Goal: Task Accomplishment & Management: Manage account settings

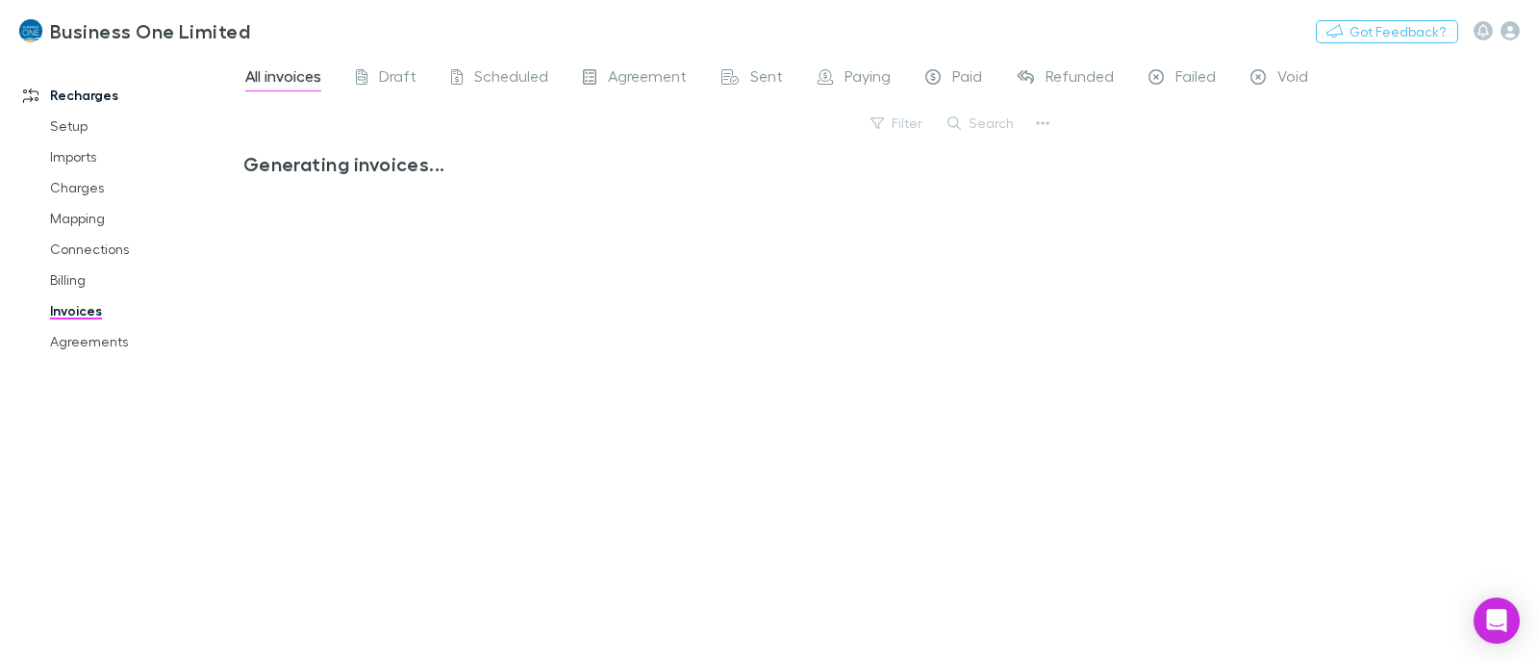
click at [1003, 127] on button "Search" at bounding box center [982, 123] width 88 height 23
type input "*****"
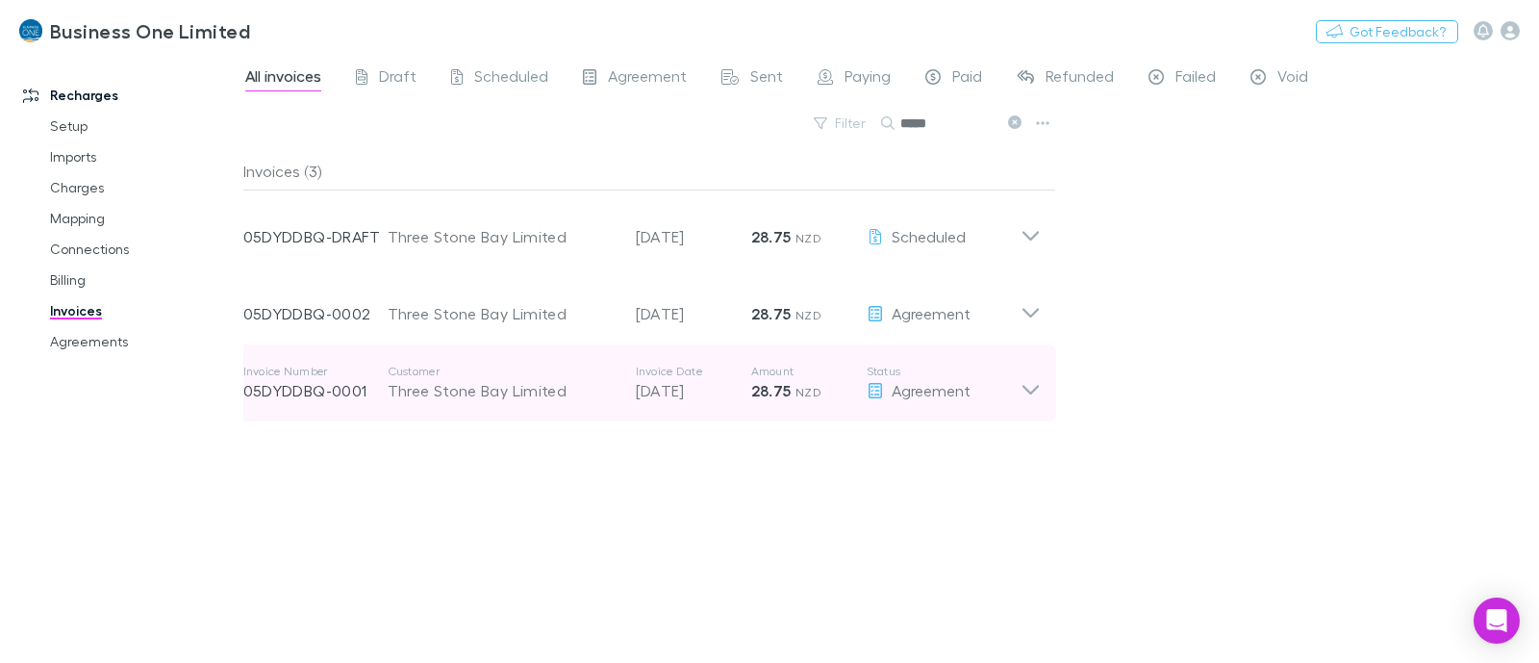
click at [1020, 393] on icon at bounding box center [1030, 382] width 20 height 38
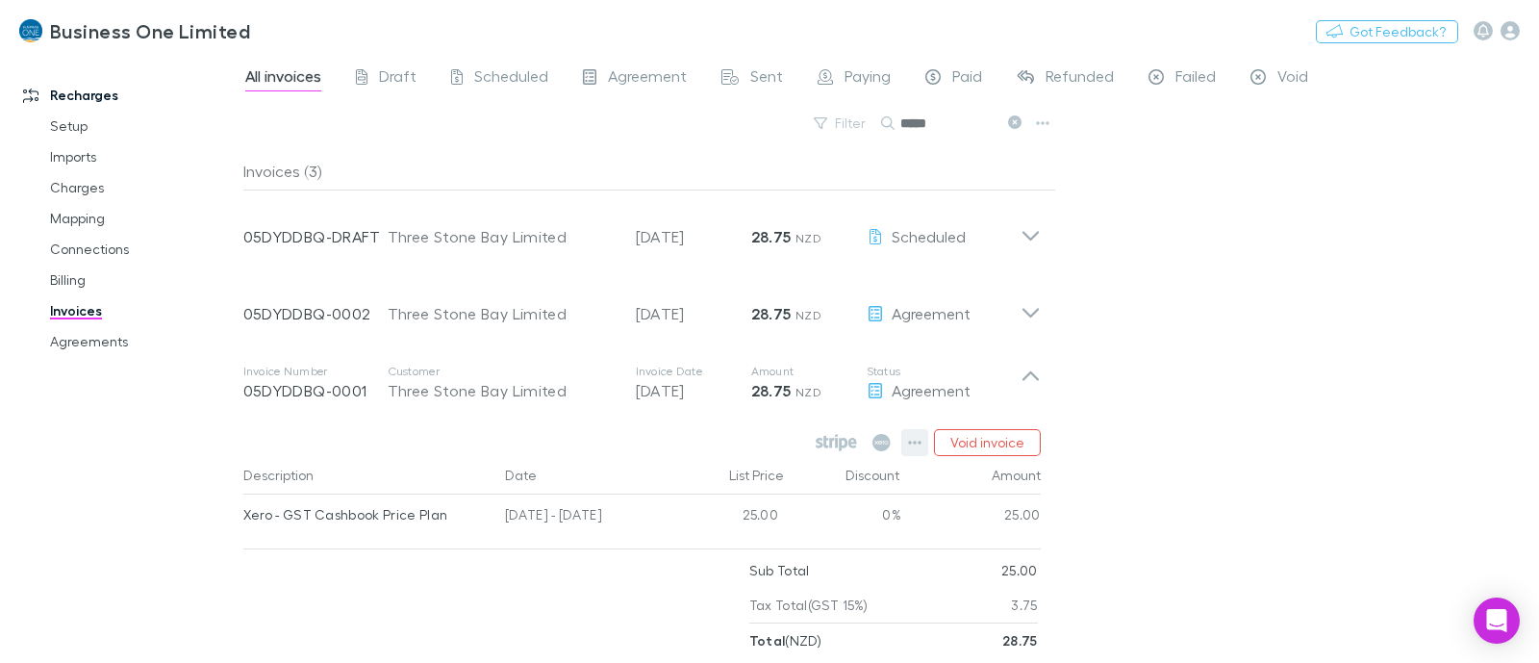
click at [919, 444] on icon "button" at bounding box center [914, 442] width 13 height 15
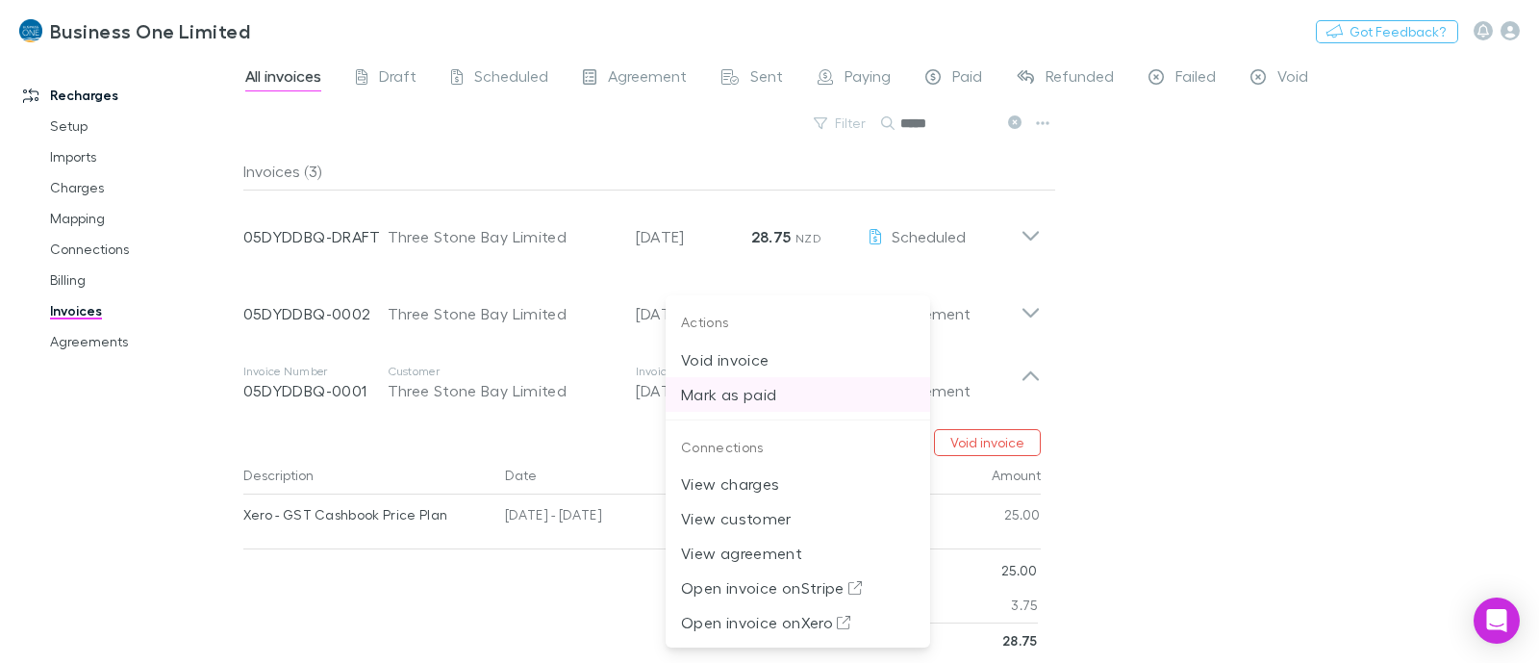
click at [736, 399] on p "Mark as paid" at bounding box center [798, 394] width 234 height 23
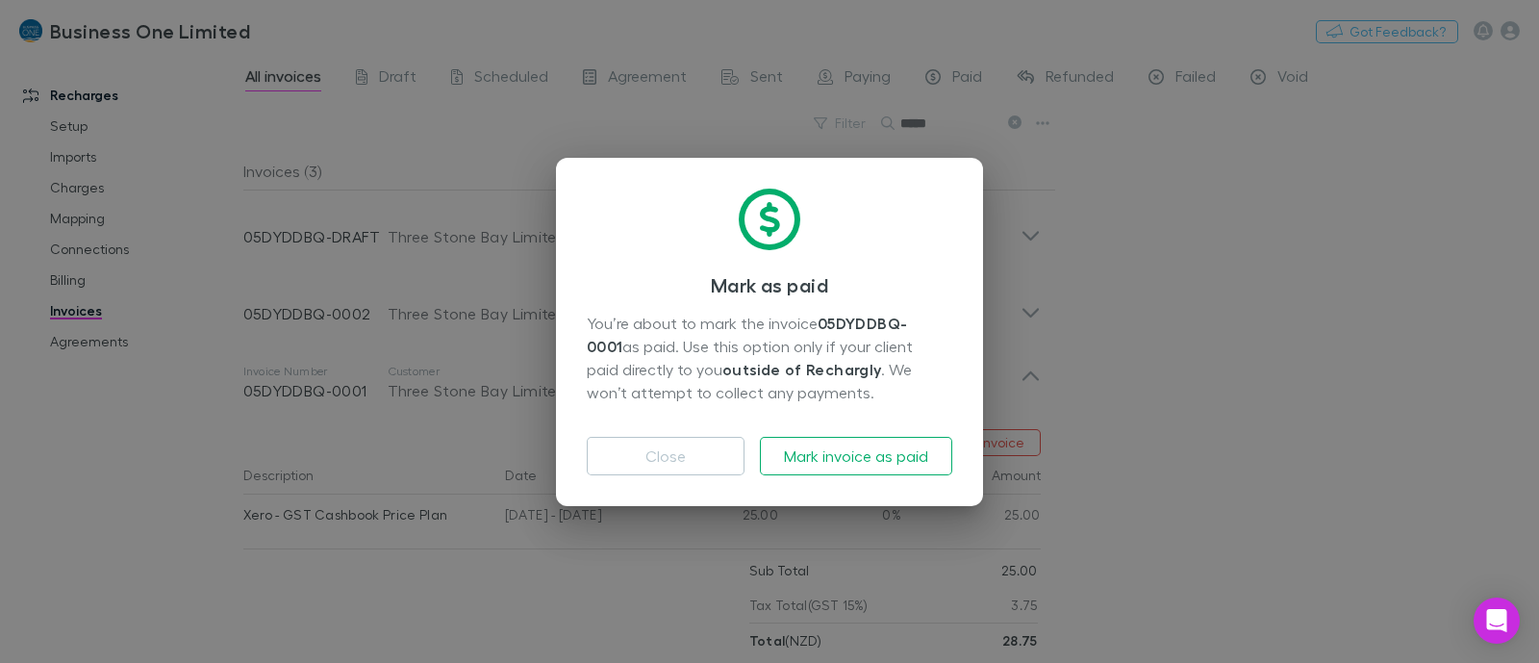
click at [817, 434] on div "Close Mark invoice as paid" at bounding box center [769, 448] width 365 height 54
click at [818, 449] on button "Mark invoice as paid" at bounding box center [856, 456] width 192 height 38
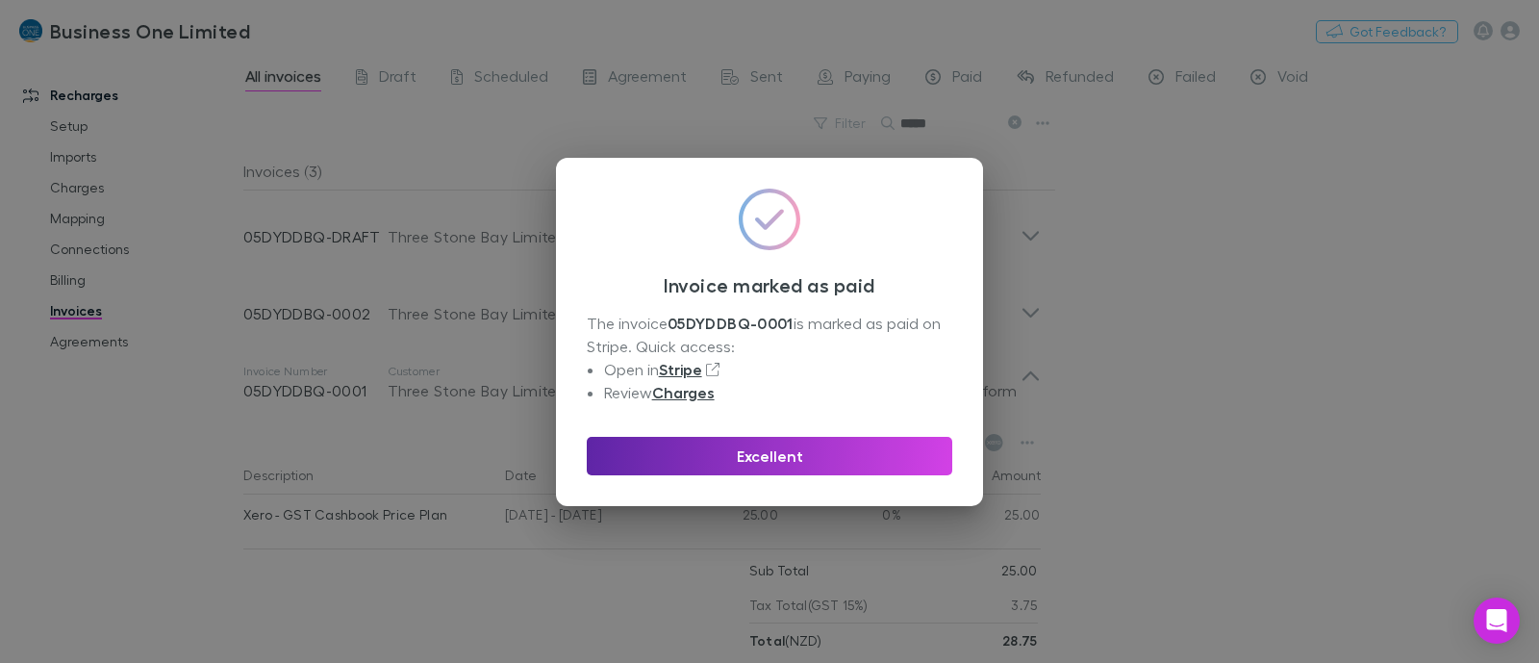
click at [846, 433] on div "Excellent" at bounding box center [769, 448] width 365 height 54
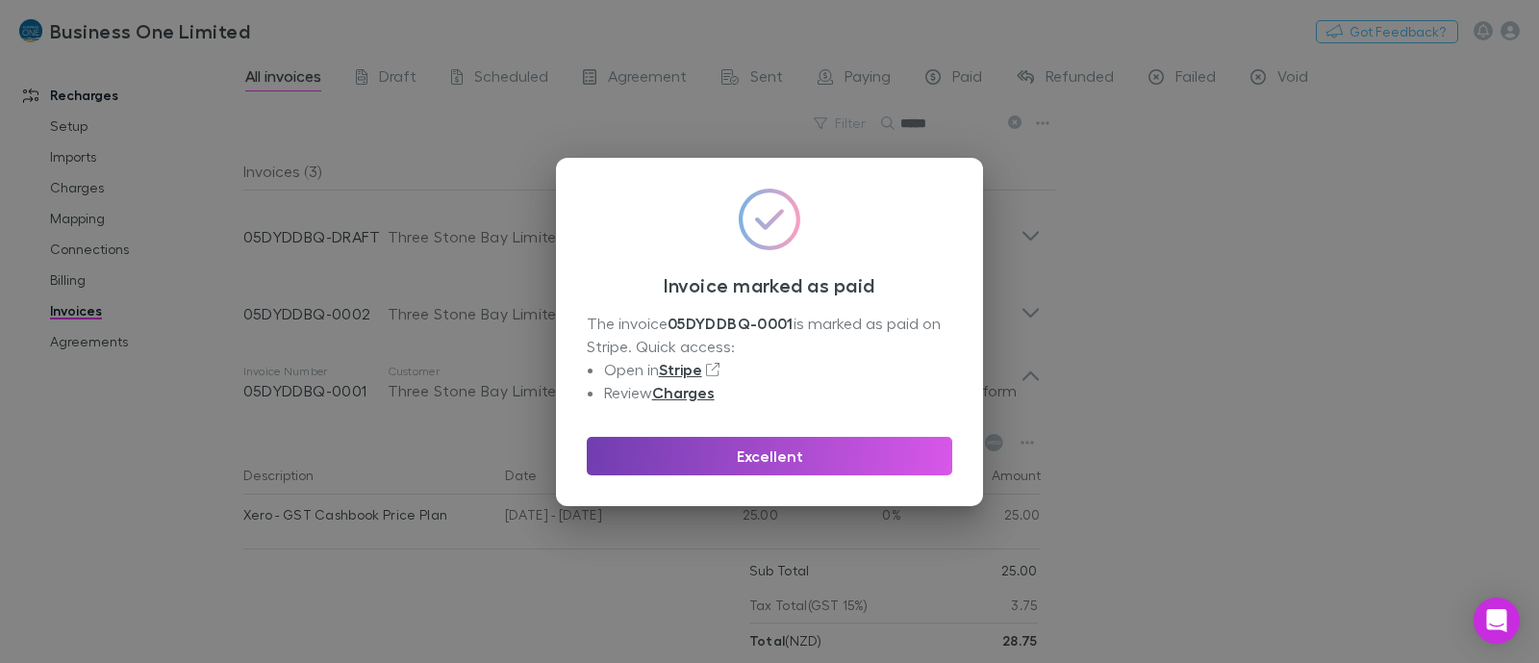
click at [877, 439] on button "Excellent" at bounding box center [769, 456] width 365 height 38
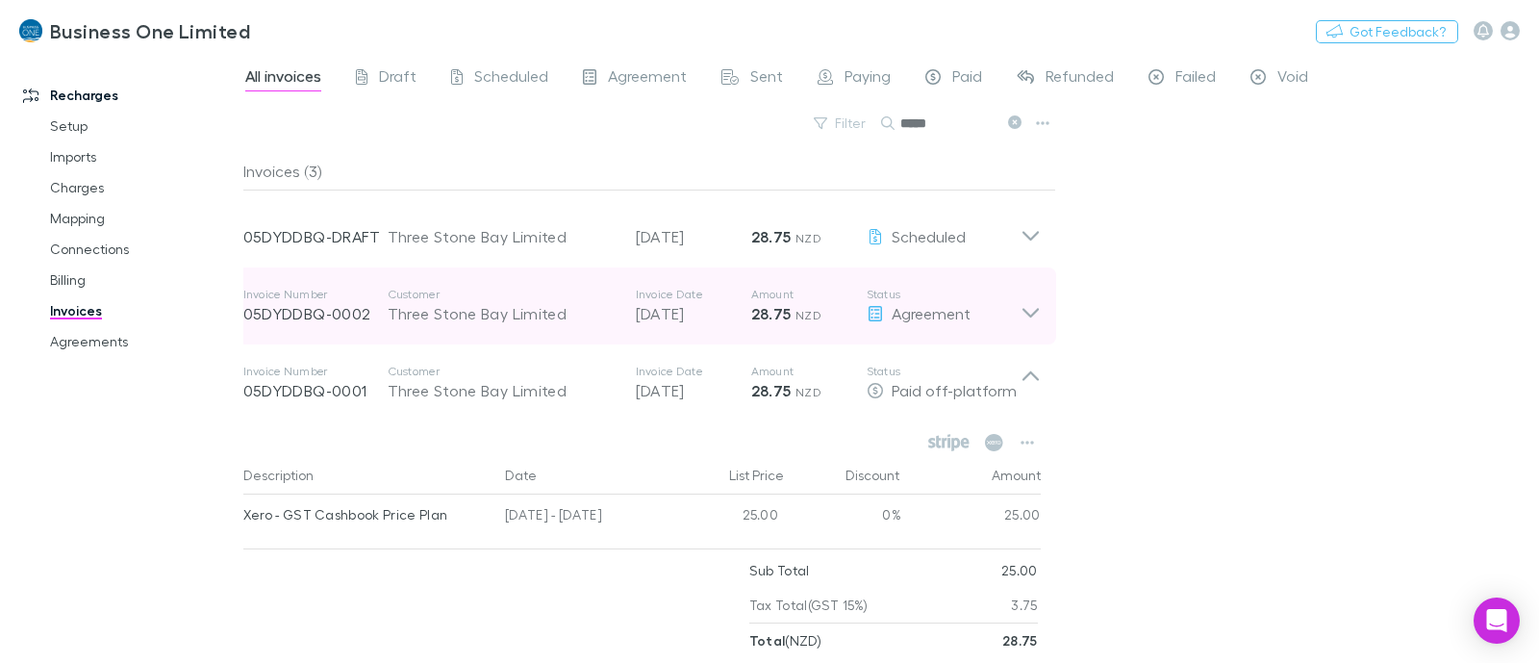
click at [1027, 309] on icon at bounding box center [1030, 306] width 20 height 38
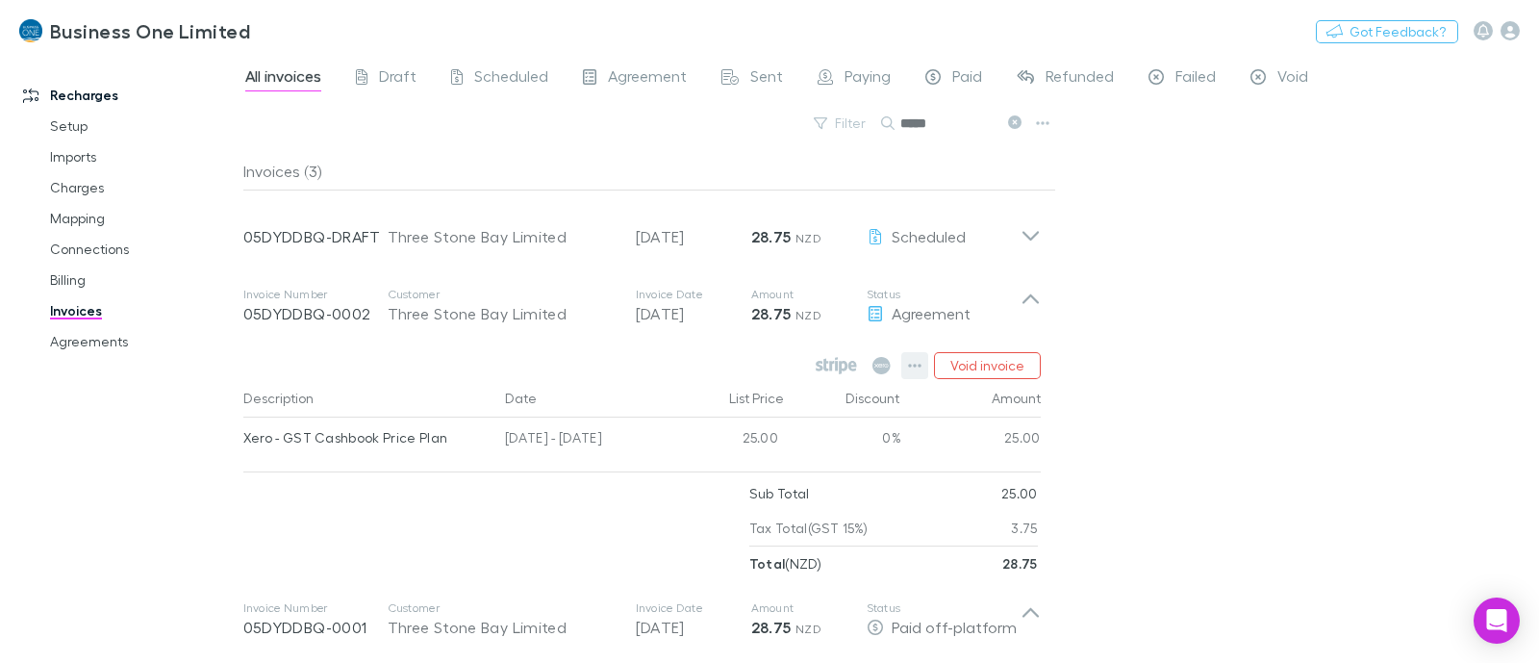
click at [930, 363] on div "Void invoice" at bounding box center [926, 365] width 230 height 27
click at [923, 367] on button "button" at bounding box center [914, 365] width 27 height 27
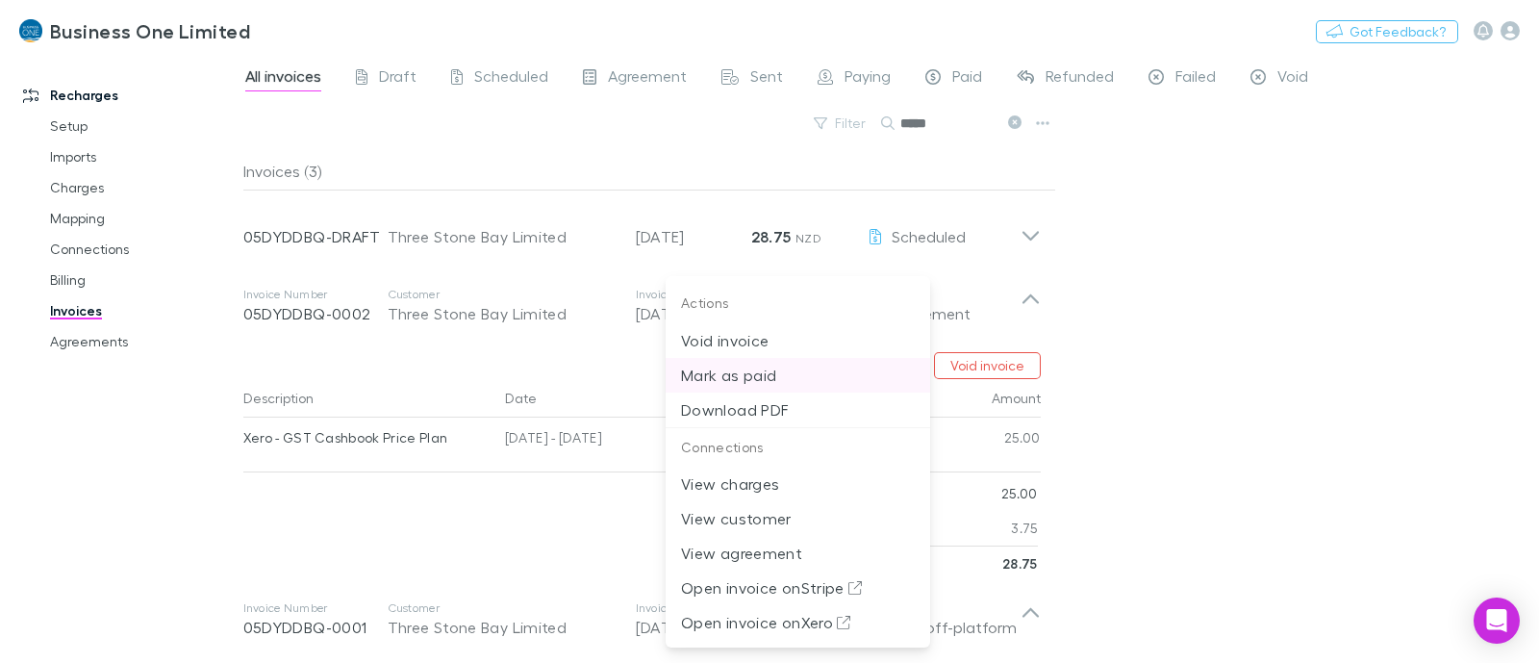
click at [749, 369] on p "Mark as paid" at bounding box center [798, 374] width 234 height 23
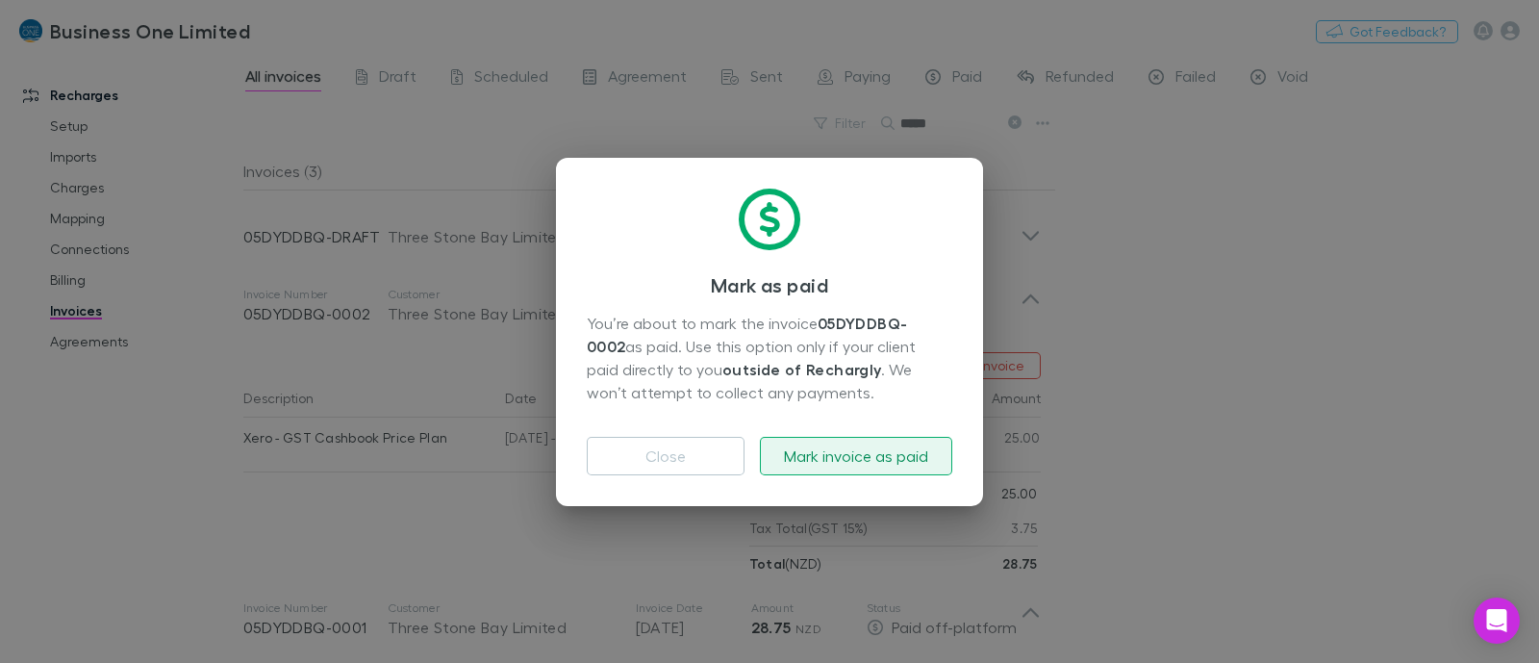
click at [869, 457] on button "Mark invoice as paid" at bounding box center [856, 456] width 192 height 38
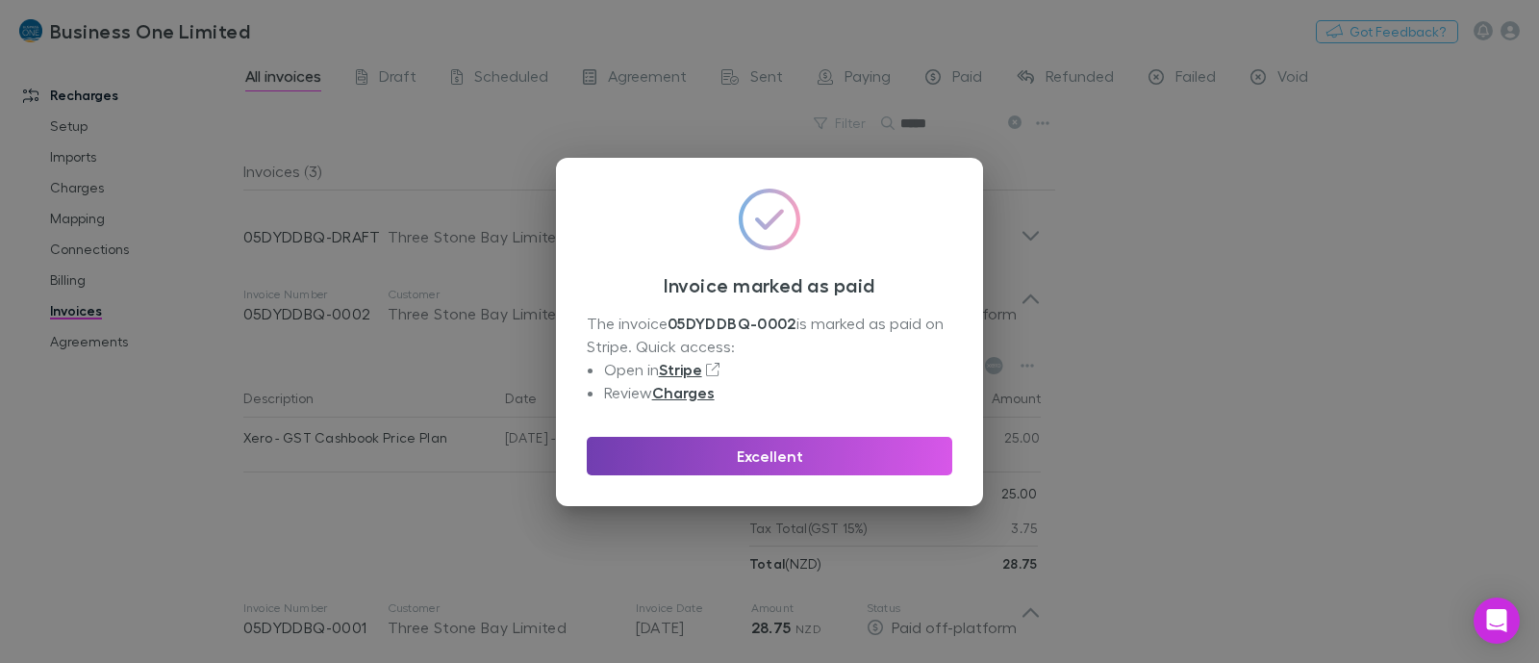
click at [753, 453] on button "Excellent" at bounding box center [769, 456] width 365 height 38
